Goal: Navigation & Orientation: Find specific page/section

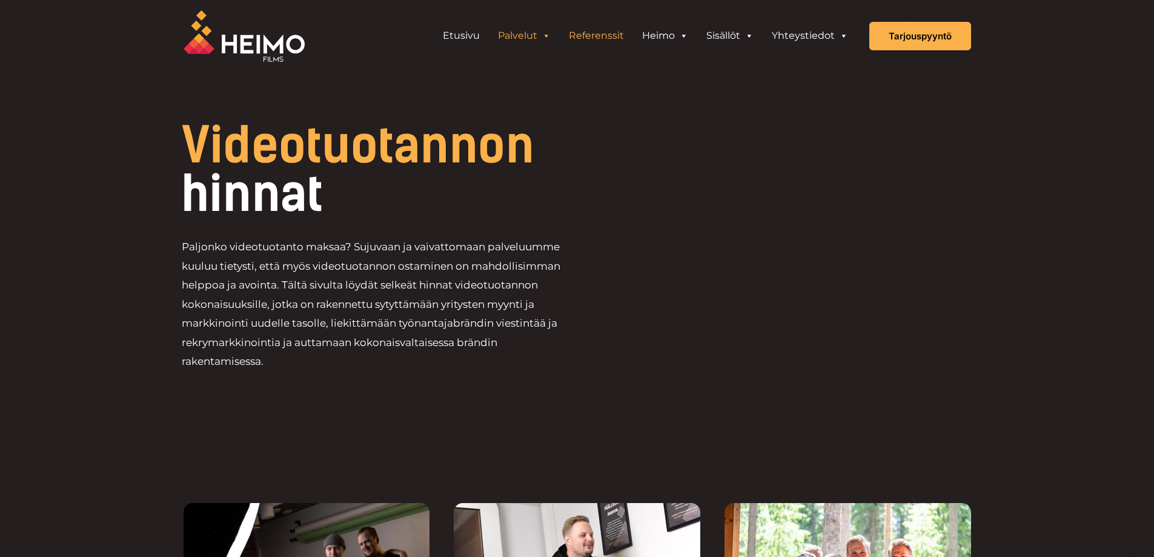
click at [609, 41] on link "Referenssit" at bounding box center [596, 36] width 73 height 24
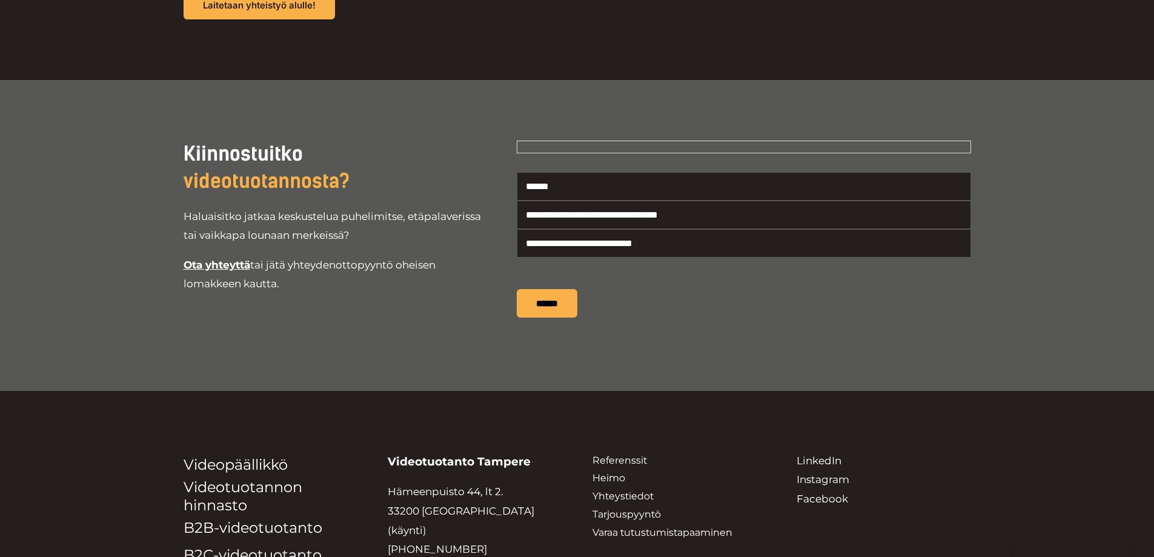
scroll to position [2966, 0]
